Goal: Task Accomplishment & Management: Manage account settings

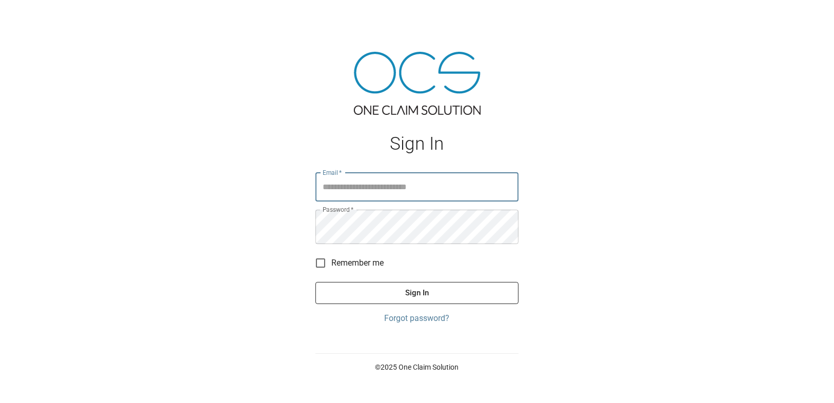
type input "**********"
click at [428, 304] on button "Sign In" at bounding box center [416, 293] width 203 height 22
